Goal: Register for event/course

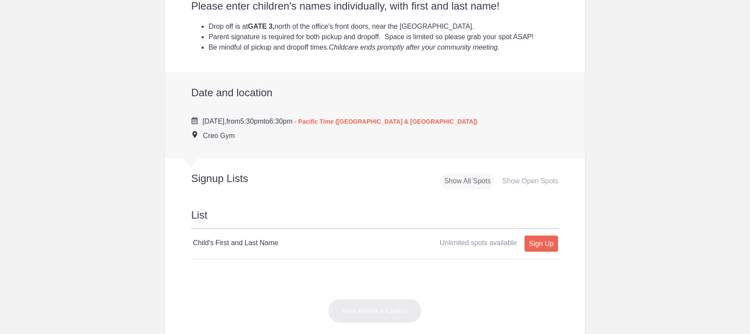
scroll to position [280, 0]
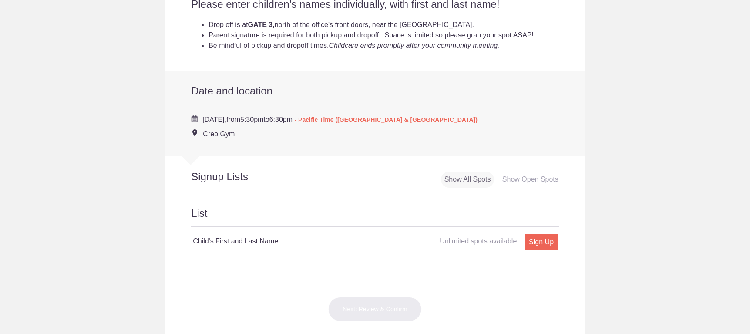
click at [216, 243] on h4 "Child's First and Last Name" at bounding box center [284, 241] width 182 height 10
click at [276, 244] on h4 "Child's First and Last Name" at bounding box center [284, 241] width 182 height 10
click at [197, 220] on h2 "List" at bounding box center [375, 216] width 368 height 21
click at [205, 217] on h2 "List" at bounding box center [375, 216] width 368 height 21
click at [530, 243] on link "Sign Up" at bounding box center [542, 242] width 34 height 16
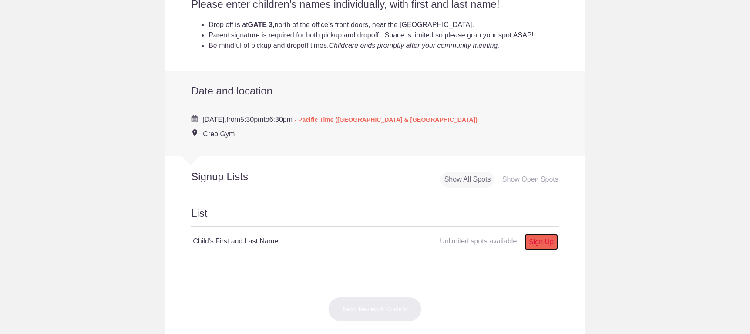
type input "1"
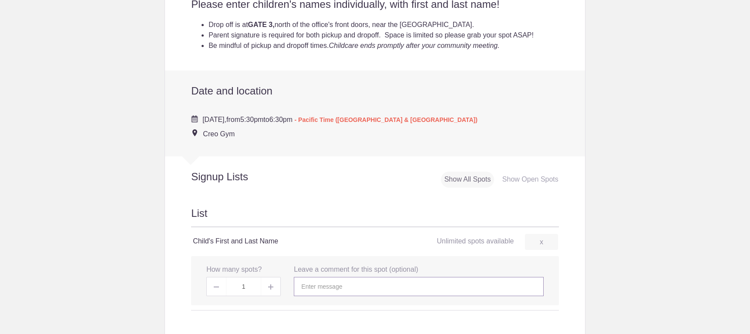
click at [331, 290] on input "text" at bounding box center [419, 286] width 250 height 19
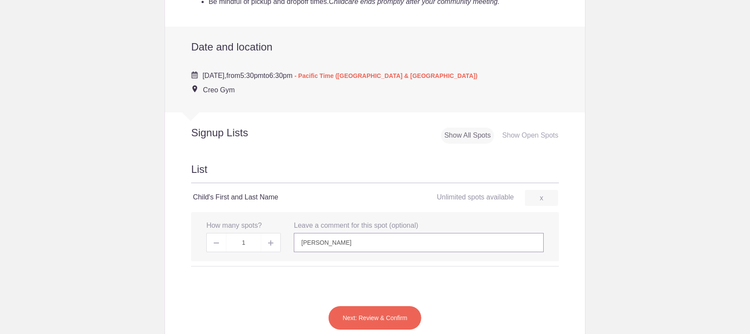
scroll to position [415, 0]
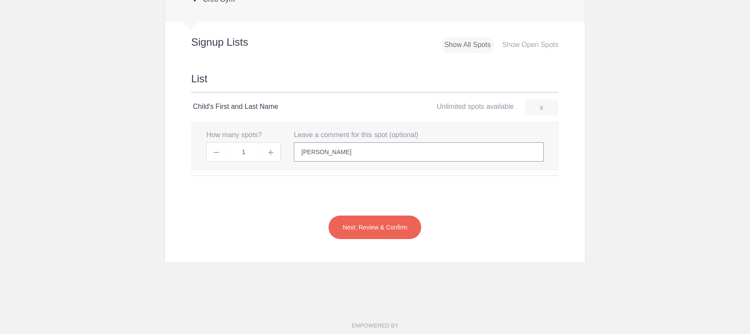
type input "[PERSON_NAME]"
click at [360, 228] on button "Next: Review & Confirm" at bounding box center [375, 227] width 94 height 24
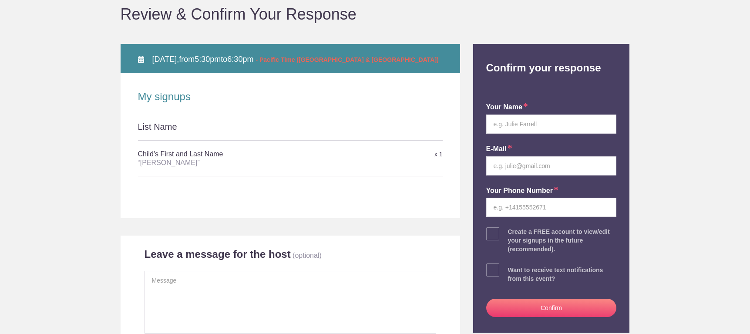
scroll to position [132, 0]
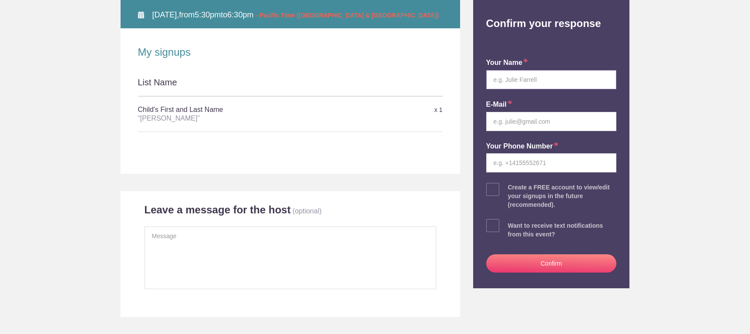
click at [497, 81] on input "text" at bounding box center [551, 79] width 131 height 19
type input "[PERSON_NAME]"
type input "[EMAIL_ADDRESS][DOMAIN_NAME]"
type input "2062949694"
click at [512, 262] on button "Confirm" at bounding box center [551, 263] width 131 height 18
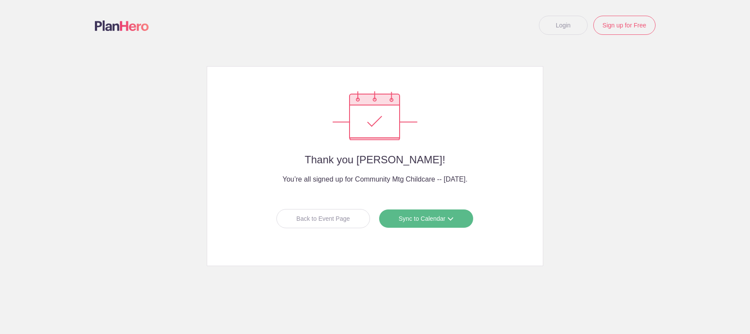
click at [405, 217] on link "Sync to Calendar" at bounding box center [426, 218] width 95 height 19
click at [408, 238] on link "Google Calendar" at bounding box center [423, 237] width 78 height 17
